Goal: Task Accomplishment & Management: Manage account settings

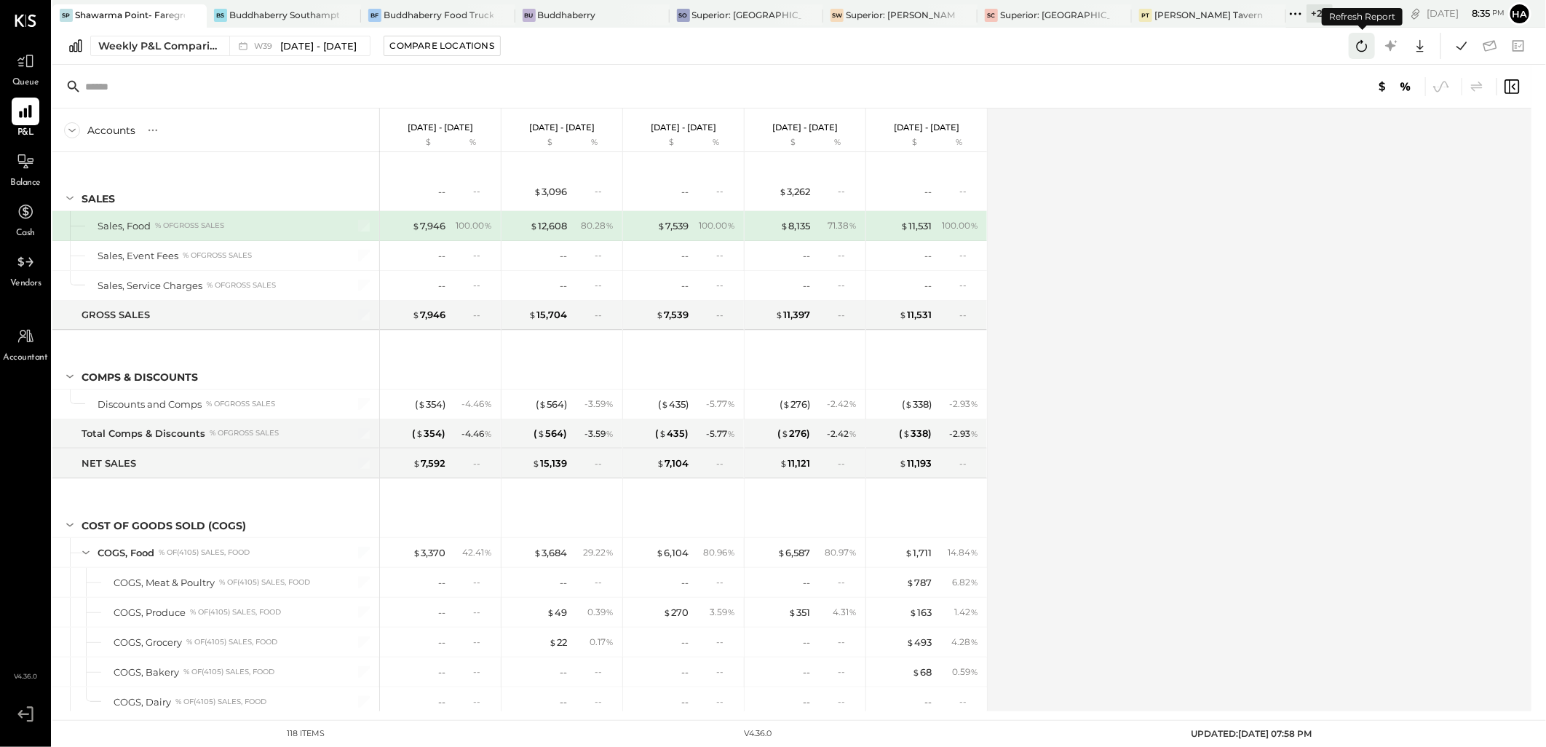
click at [1359, 42] on icon at bounding box center [1362, 46] width 11 height 12
click at [1464, 44] on icon at bounding box center [1461, 45] width 19 height 19
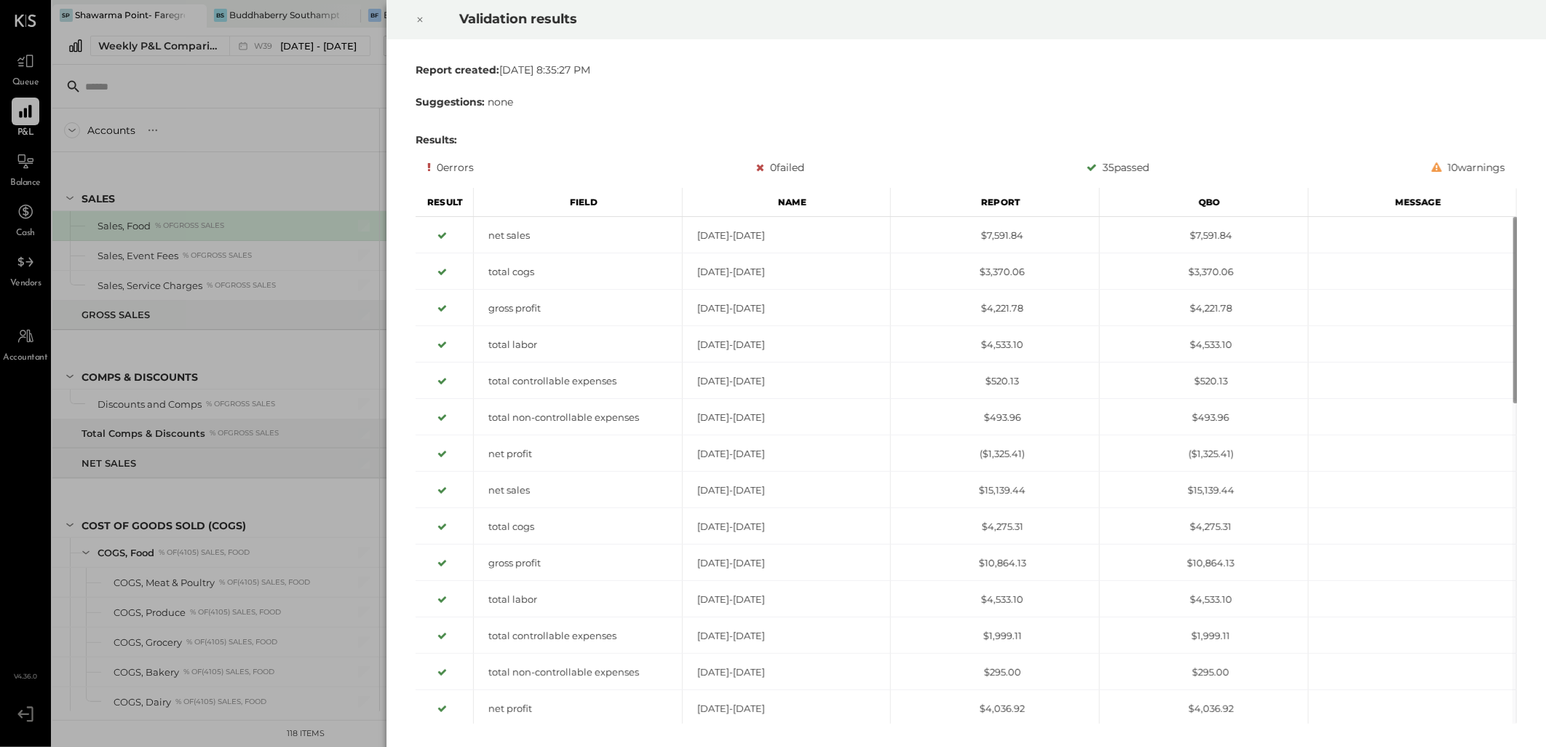
click at [420, 18] on icon at bounding box center [420, 19] width 9 height 17
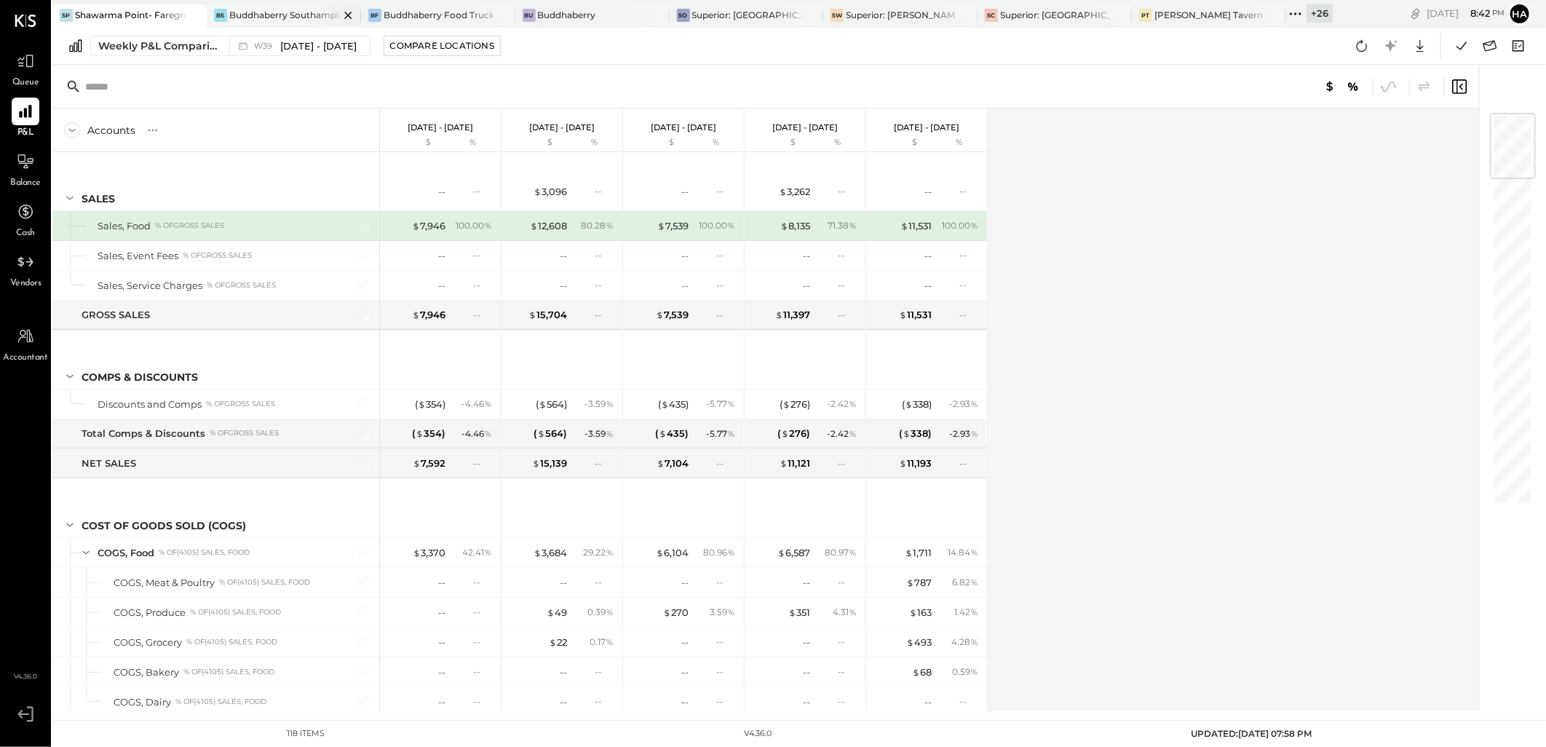
click at [264, 15] on div "Buddhaberry Southampton" at bounding box center [284, 15] width 110 height 12
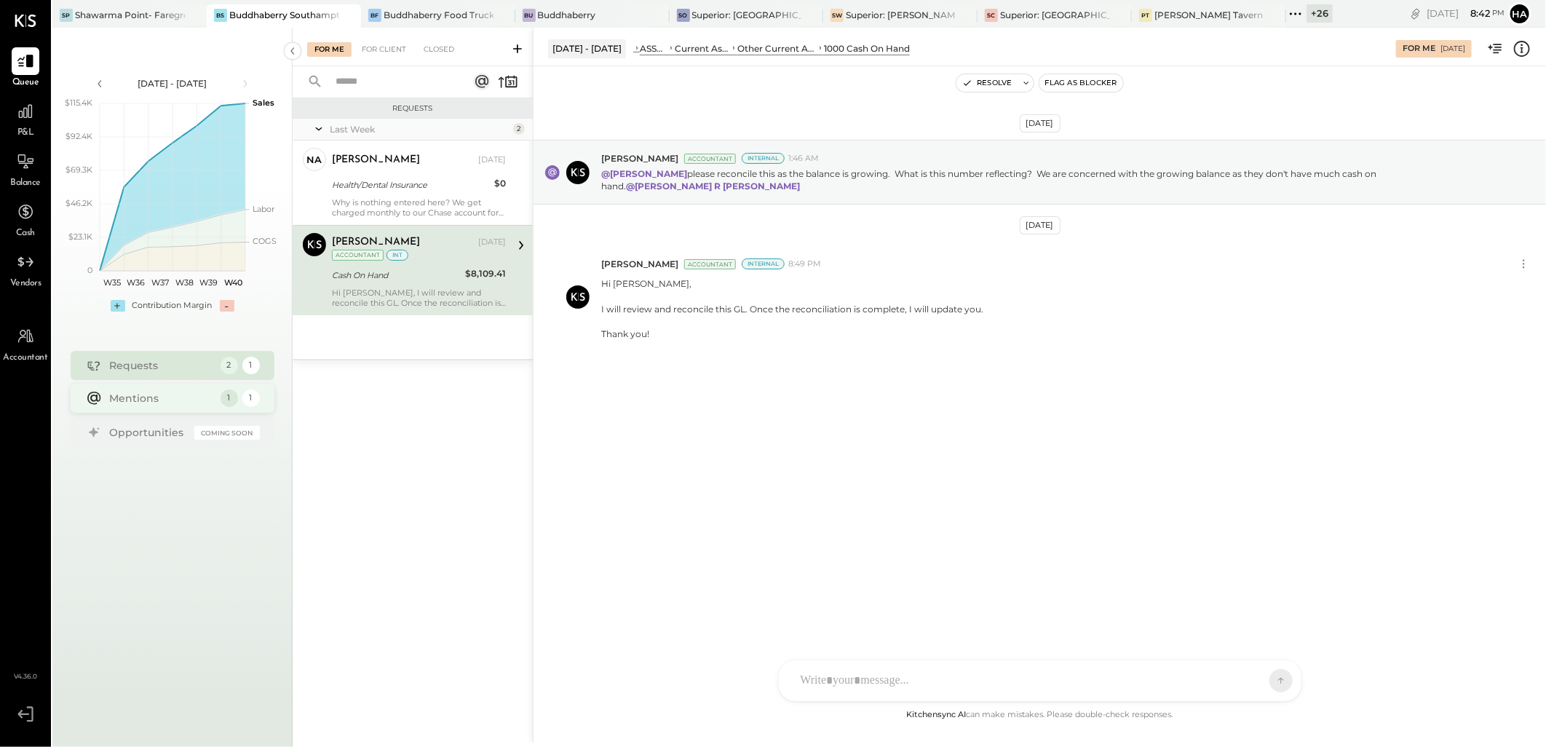
click at [160, 397] on div "Mentions" at bounding box center [161, 398] width 103 height 15
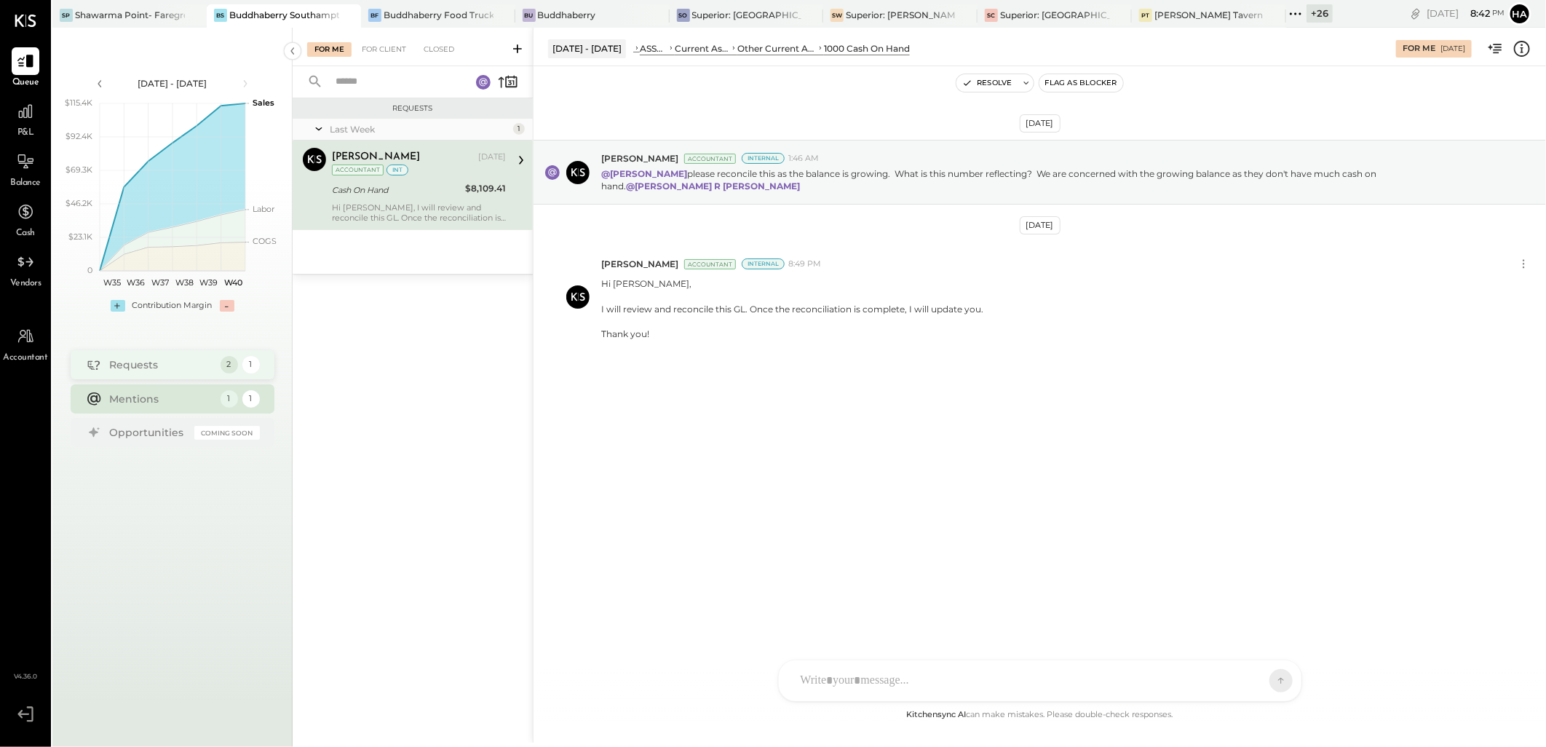
click at [175, 365] on div "Requests" at bounding box center [161, 364] width 103 height 15
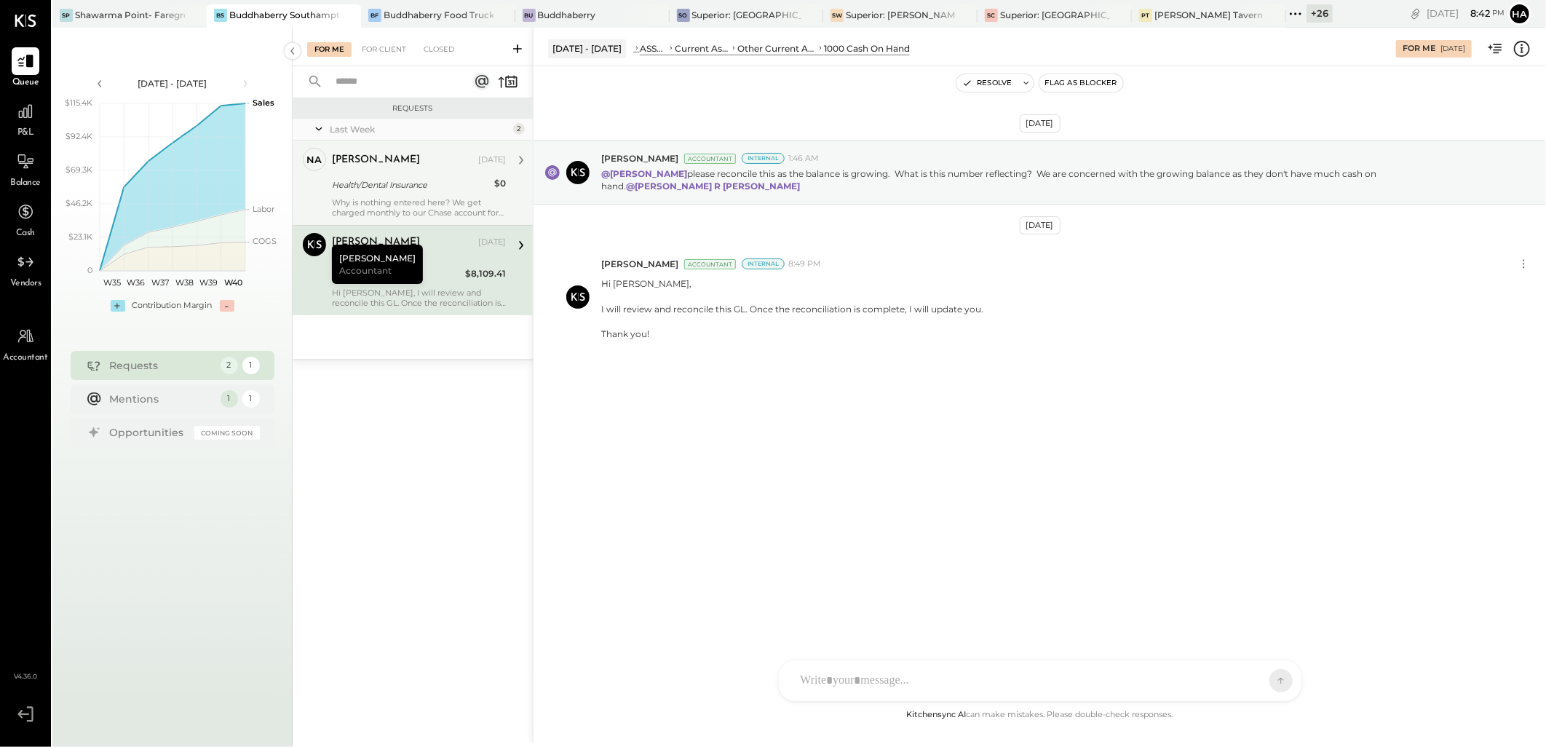
click at [393, 191] on div "Health/Dental Insurance" at bounding box center [411, 185] width 158 height 15
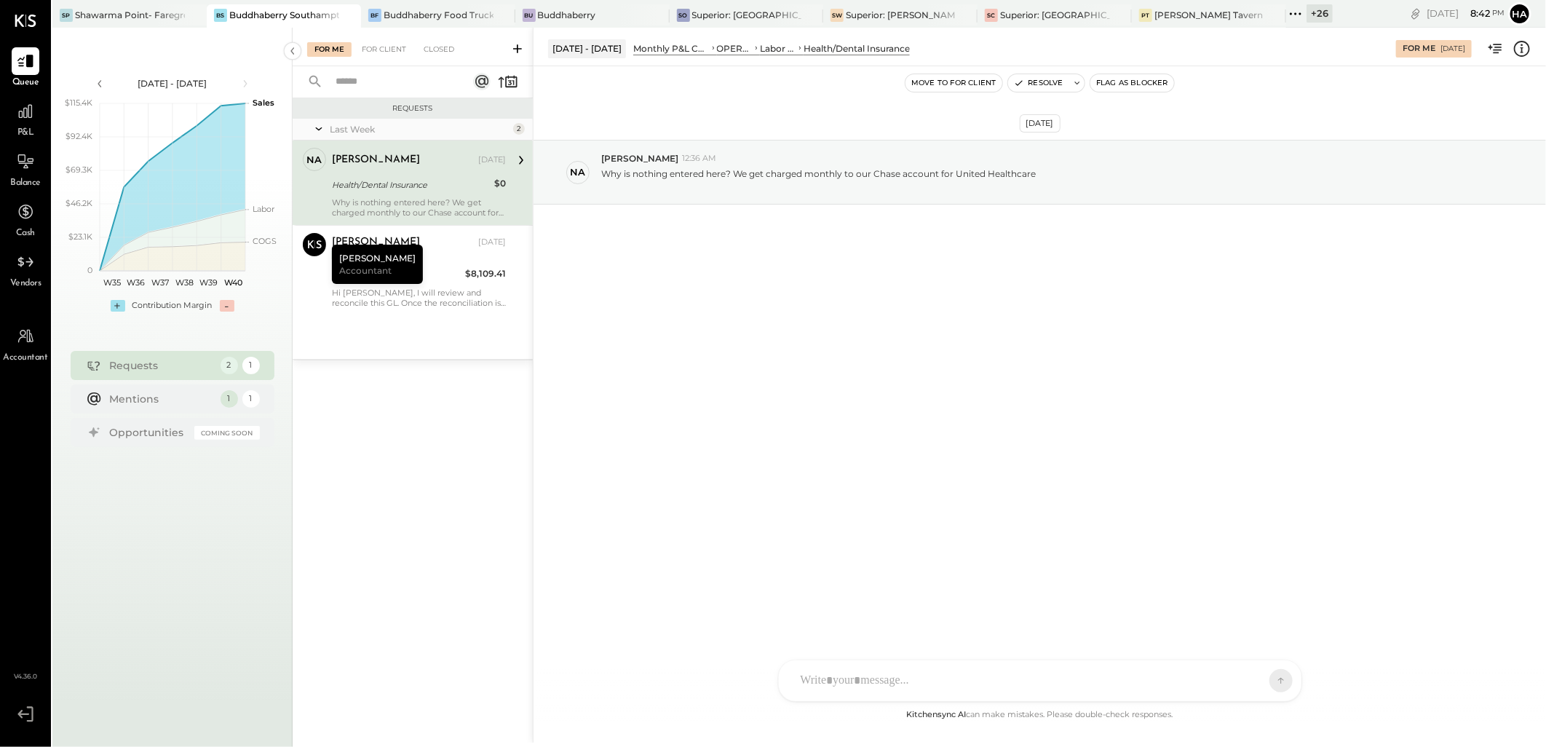
click at [806, 440] on div "[DATE] na natalie 12:36 AM Why is nothing entered here? We get charged monthly …" at bounding box center [1040, 386] width 1013 height 640
